Goal: Navigation & Orientation: Find specific page/section

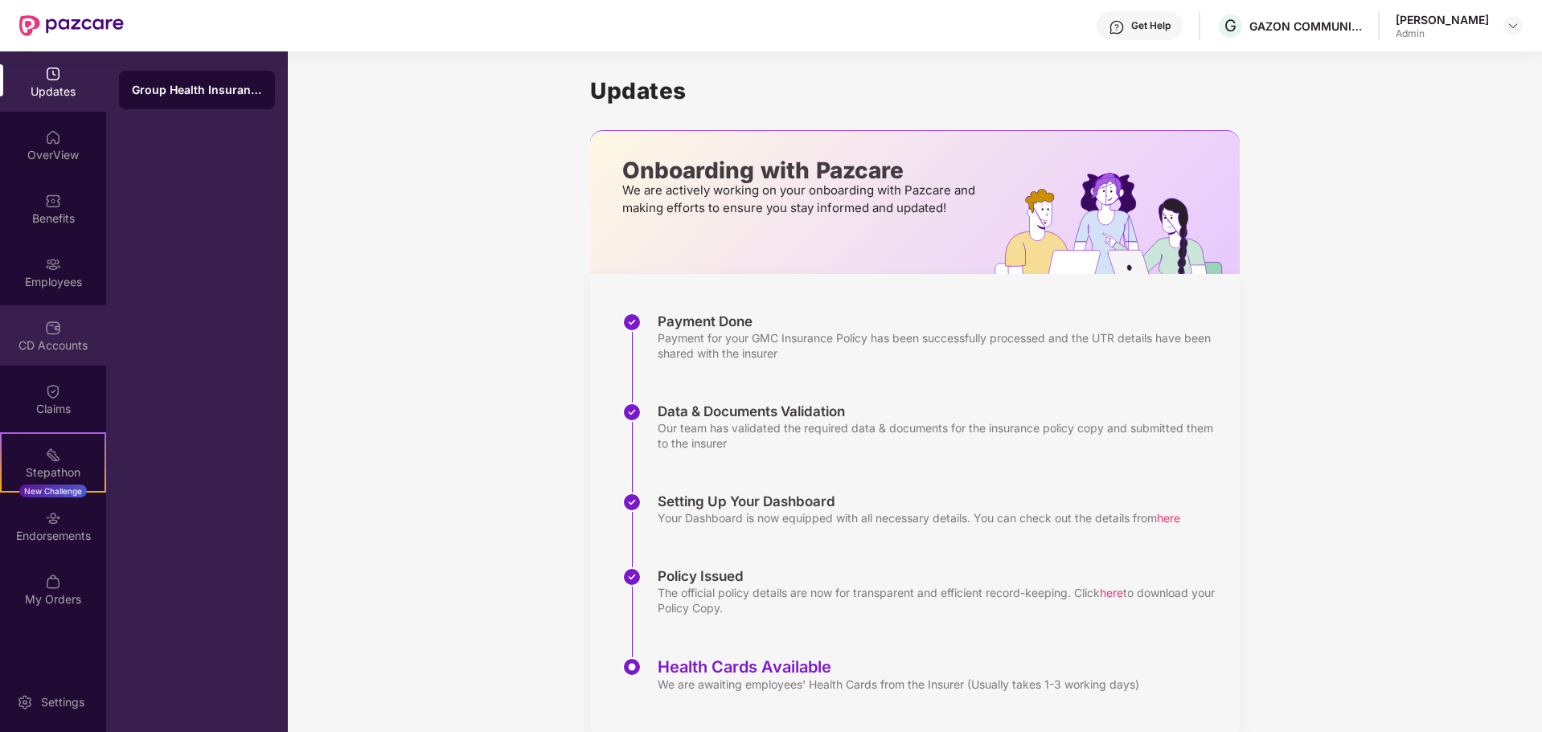
click at [38, 327] on div "CD Accounts" at bounding box center [53, 335] width 106 height 60
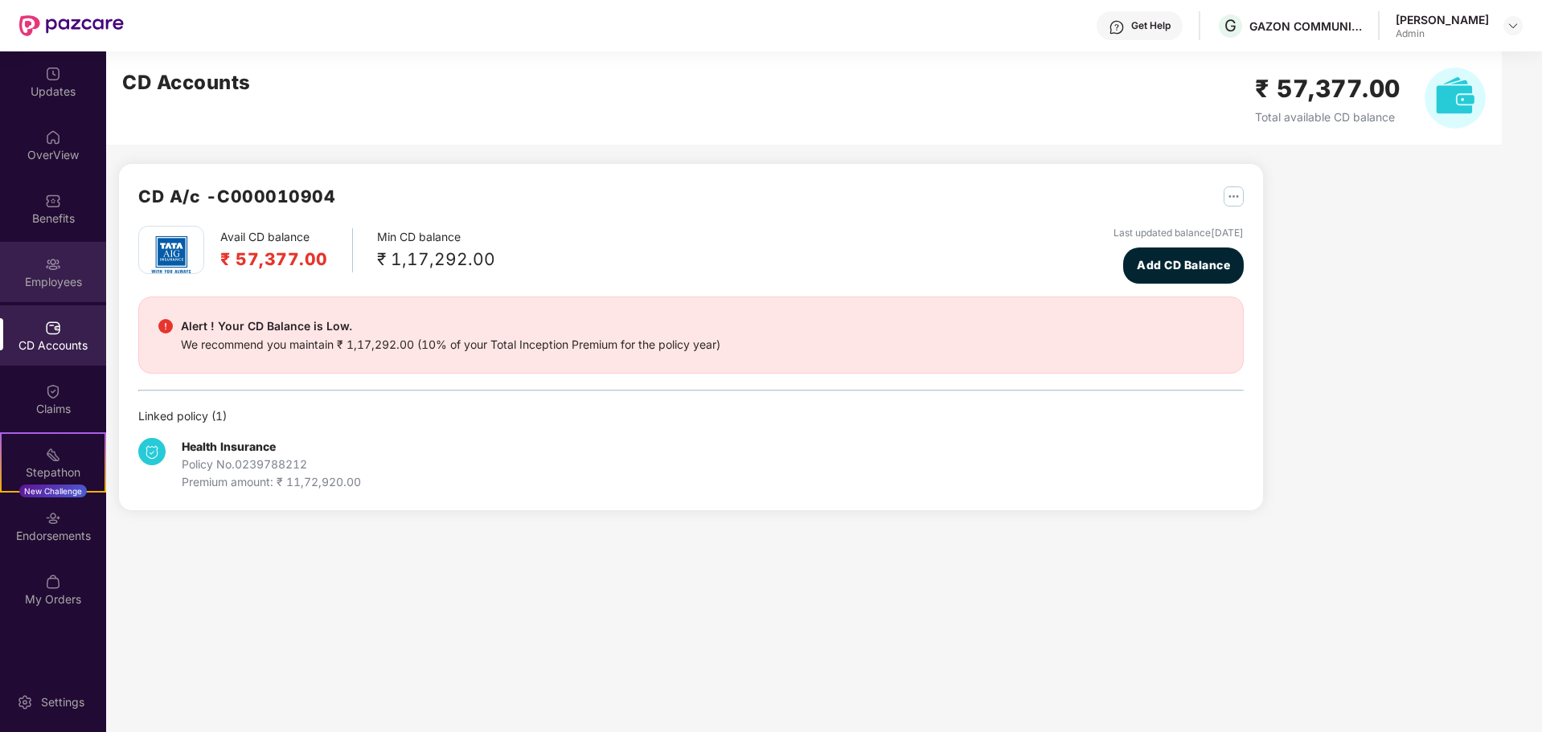
click at [84, 293] on div "Employees" at bounding box center [53, 272] width 106 height 60
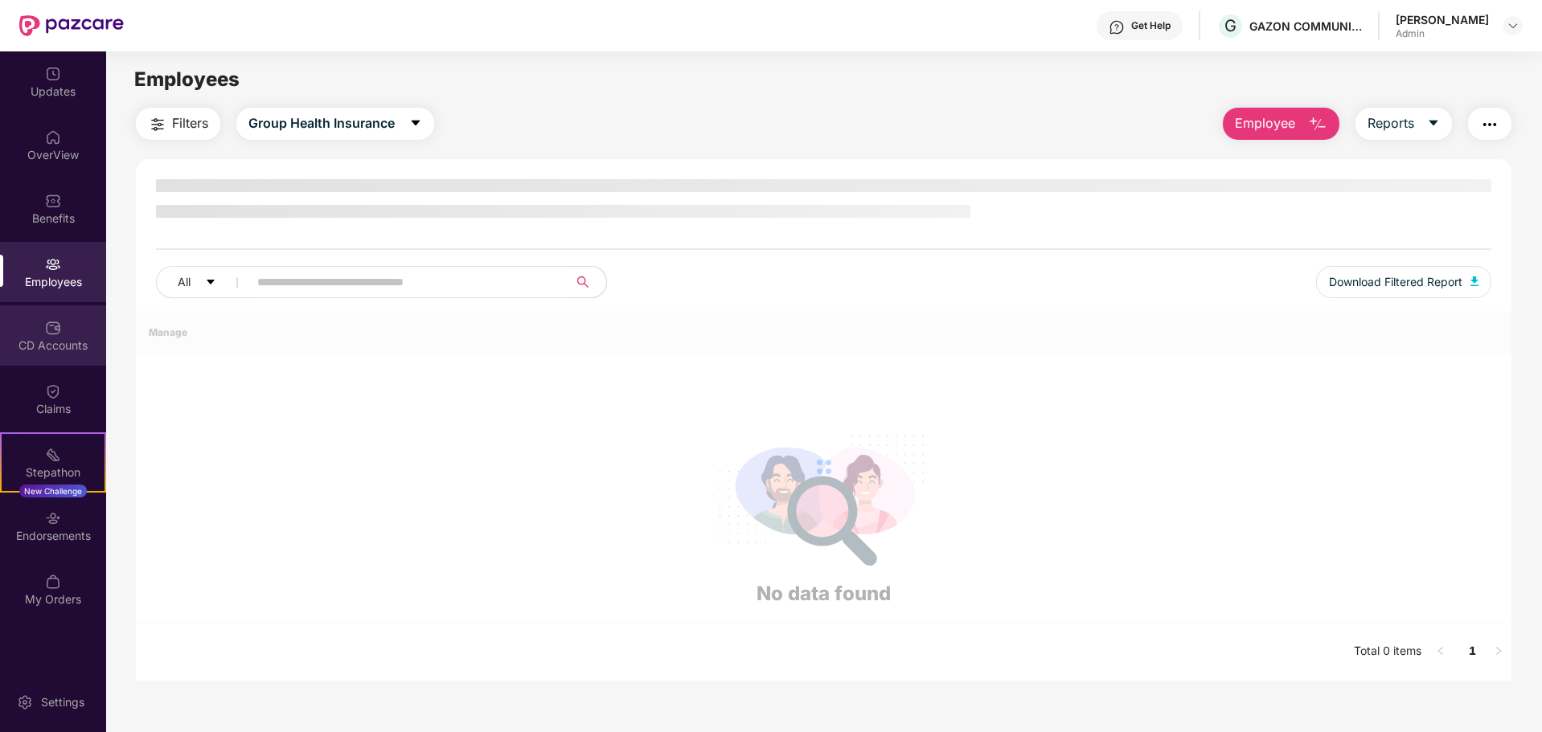
click at [70, 321] on div "CD Accounts" at bounding box center [53, 335] width 106 height 60
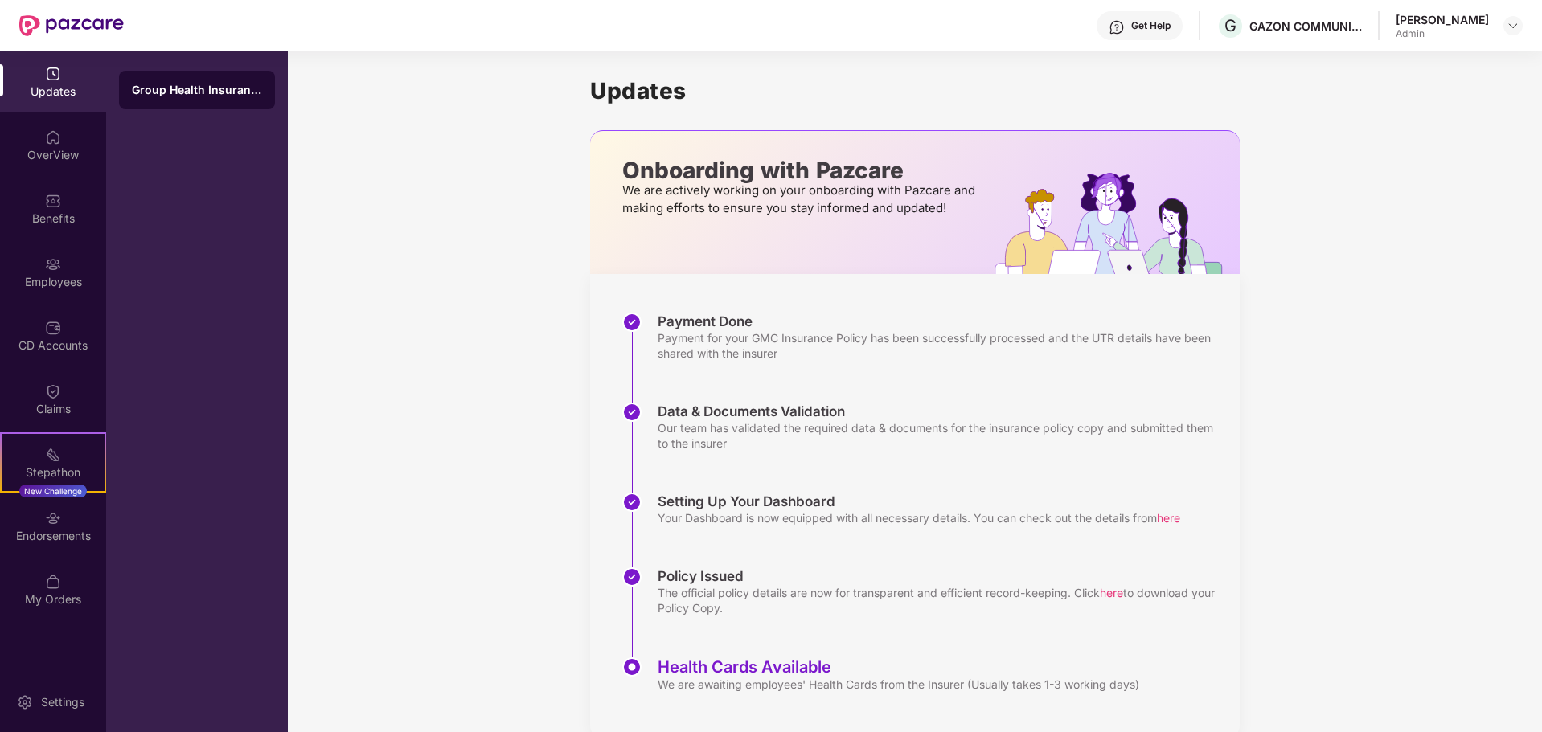
click at [1456, 17] on div "[PERSON_NAME]" at bounding box center [1441, 19] width 93 height 15
click at [1510, 24] on img at bounding box center [1512, 25] width 13 height 13
click at [1143, 32] on div "Get Help" at bounding box center [1139, 25] width 86 height 29
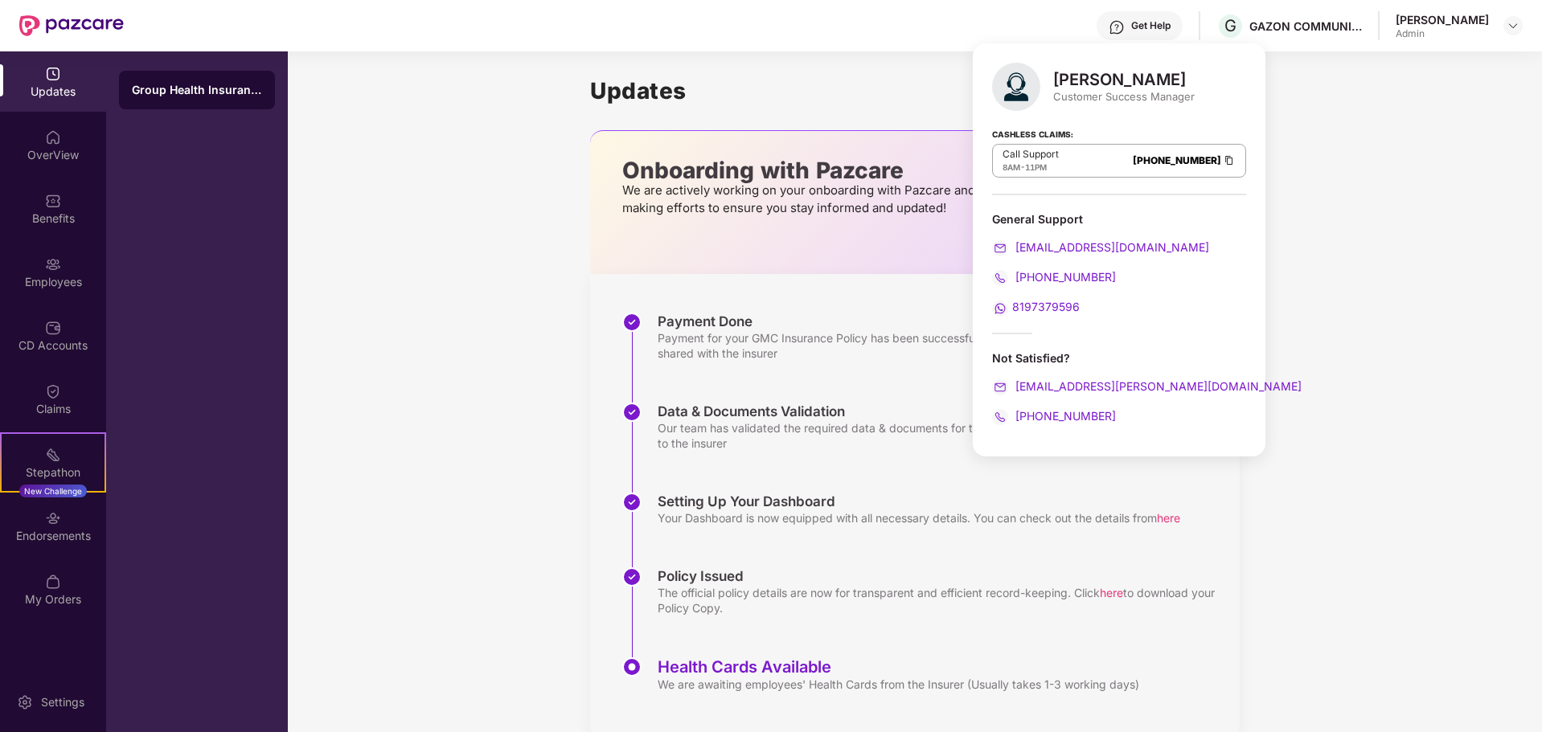
click at [780, 102] on h1 "Updates" at bounding box center [914, 90] width 649 height 27
